Goal: Information Seeking & Learning: Learn about a topic

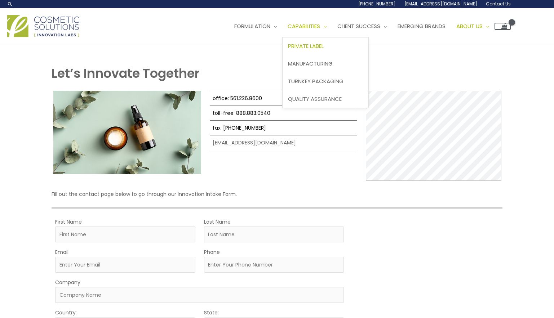
click at [288, 50] on span "Private Label" at bounding box center [306, 46] width 36 height 8
click at [288, 67] on span "Manufacturing" at bounding box center [310, 64] width 45 height 8
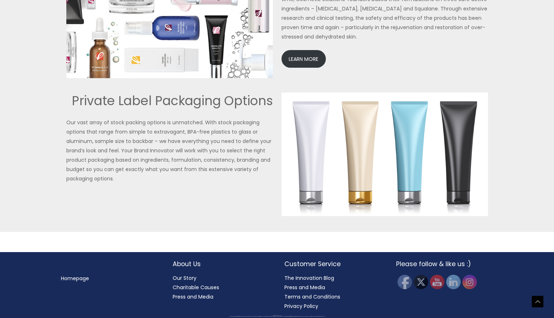
scroll to position [1765, 0]
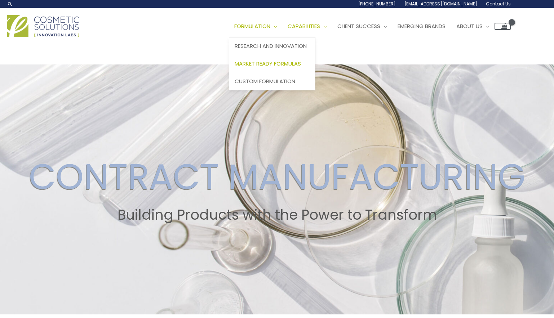
click at [235, 67] on span "Market Ready Formulas" at bounding box center [268, 64] width 66 height 8
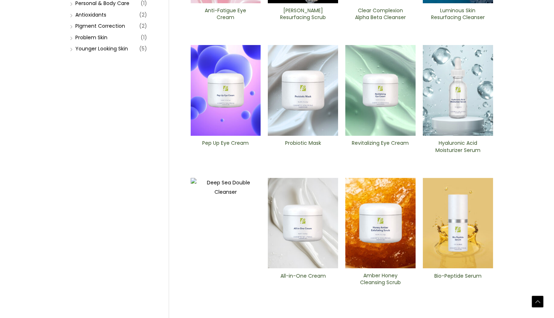
scroll to position [216, 0]
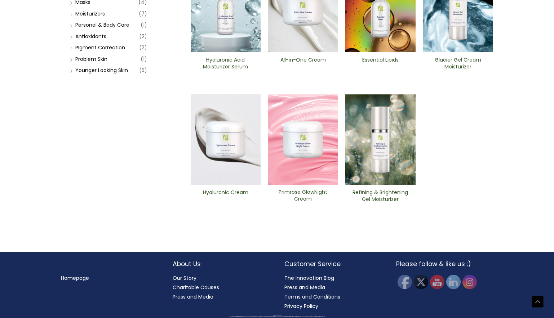
scroll to position [288, 0]
click at [307, 53] on img at bounding box center [303, 7] width 70 height 91
click at [228, 185] on img at bounding box center [226, 139] width 70 height 91
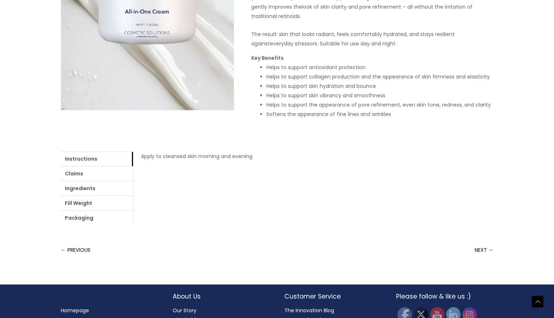
scroll to position [216, 0]
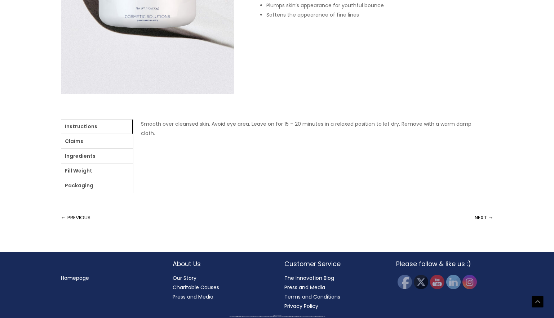
scroll to position [335, 0]
click at [133, 163] on link "Ingredients" at bounding box center [97, 156] width 72 height 14
click at [133, 166] on link "Fill Weight" at bounding box center [97, 171] width 72 height 14
click at [133, 163] on link "Ingredients" at bounding box center [97, 156] width 72 height 14
click at [114, 148] on link "Claims" at bounding box center [97, 141] width 72 height 14
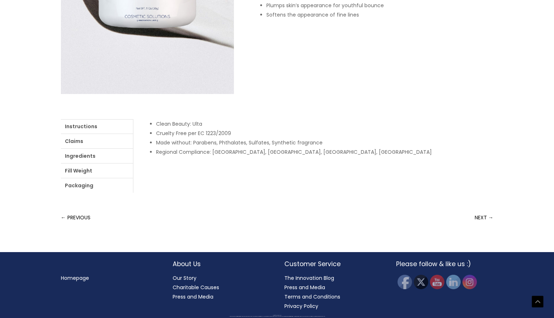
click at [121, 169] on ul "Instructions Claims Ingredients Fill Weight Packaging" at bounding box center [97, 155] width 72 height 73
click at [131, 163] on link "Ingredients" at bounding box center [97, 156] width 72 height 14
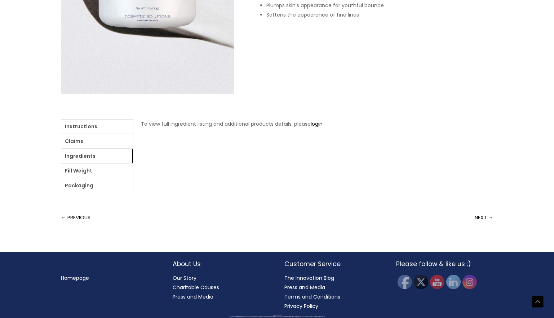
scroll to position [191, 0]
